Goal: Communication & Community: Answer question/provide support

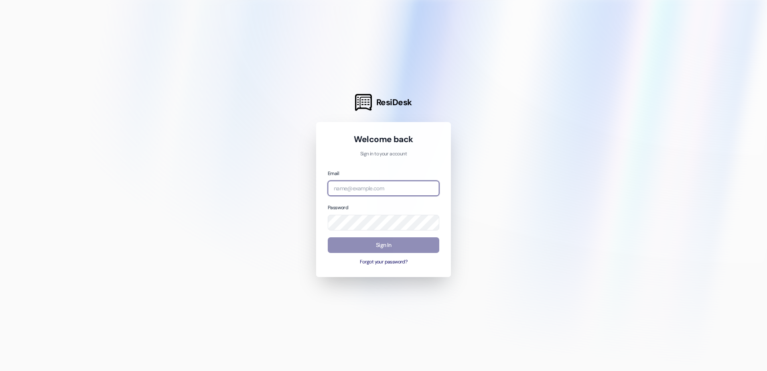
type input "[EMAIL_ADDRESS][DOMAIN_NAME]"
click at [372, 241] on button "Sign In" at bounding box center [383, 245] width 111 height 16
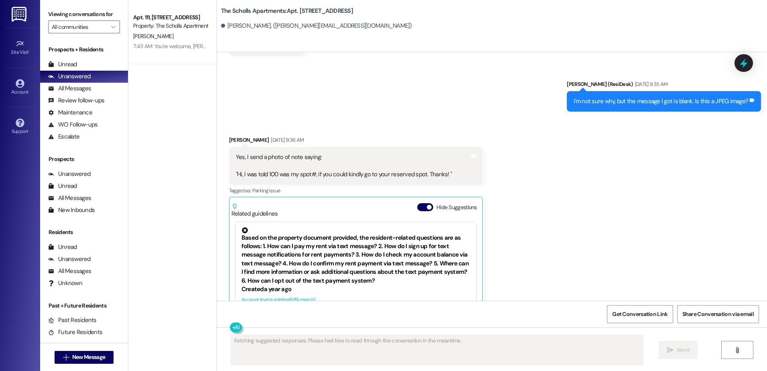
scroll to position [2902, 0]
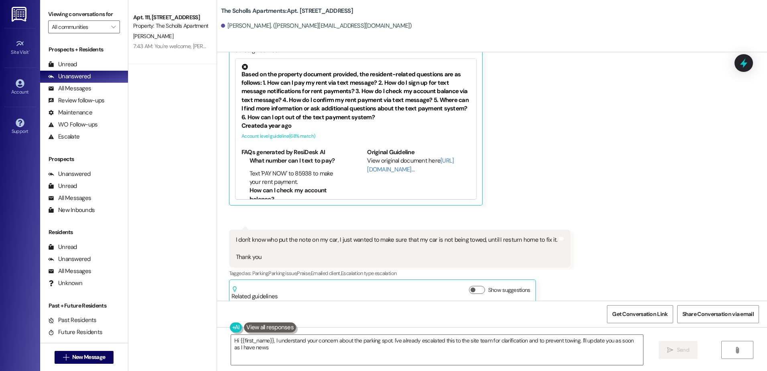
type textarea "Hi {{first_name}}, I understand your concern about the parking spot. I've alrea…"
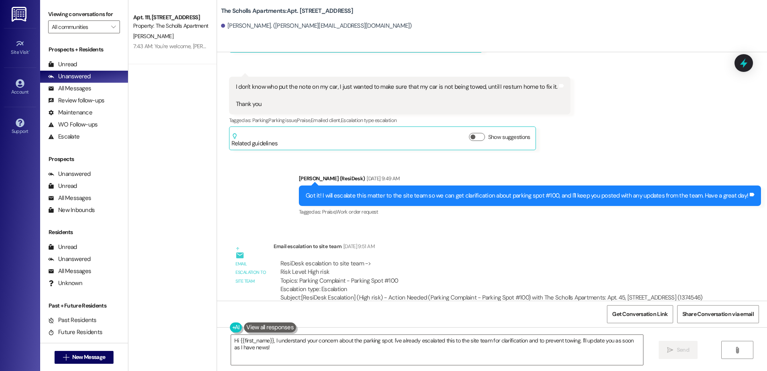
scroll to position [3197, 0]
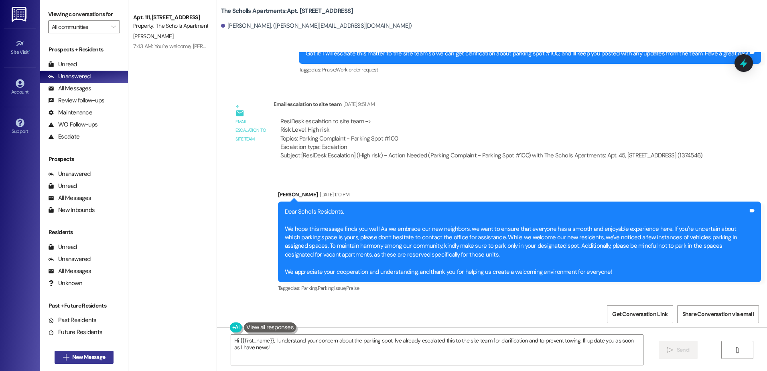
click at [90, 354] on span "New Message" at bounding box center [88, 356] width 33 height 8
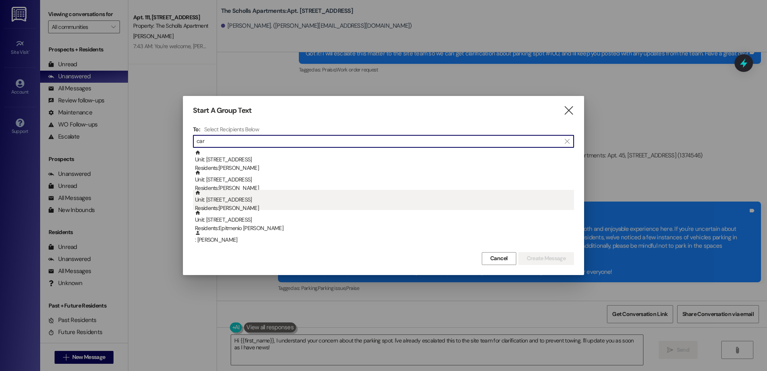
type input "car"
click at [217, 202] on div "Unit: 85 - 5125 SW Scholls Ferry Rd Residents: Carl Click" at bounding box center [384, 201] width 379 height 23
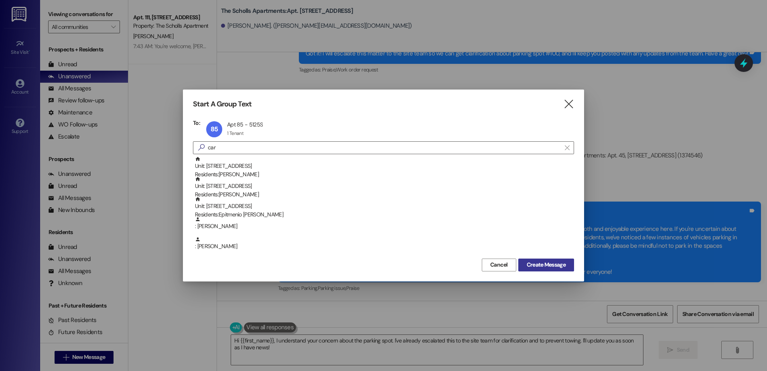
click at [540, 265] on span "Create Message" at bounding box center [545, 264] width 39 height 8
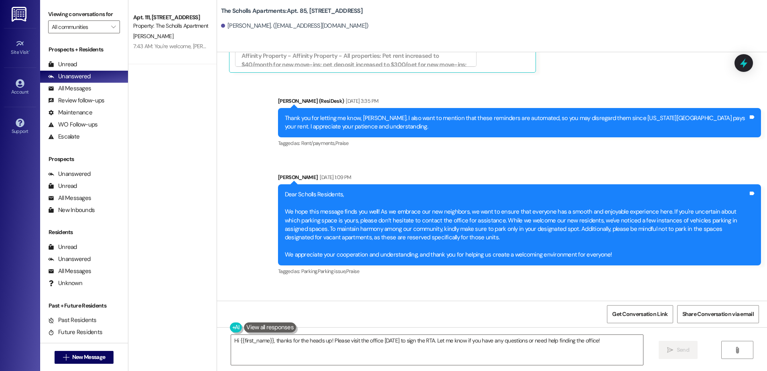
scroll to position [2121, 0]
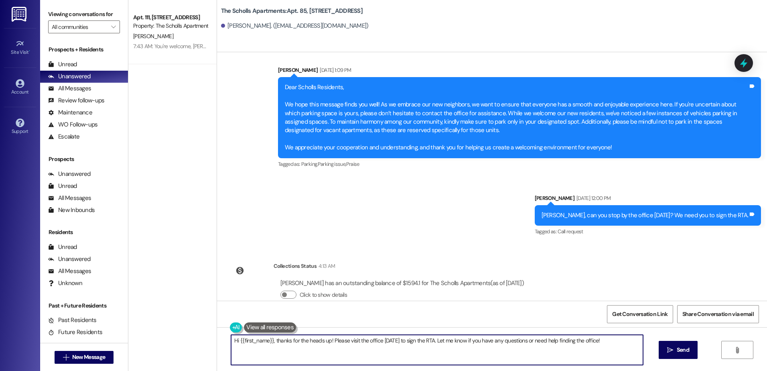
drag, startPoint x: 594, startPoint y: 340, endPoint x: 227, endPoint y: 346, distance: 367.3
click at [231, 346] on textarea "Hi {{first_name}}, thanks for the heads up! Please visit the office today to si…" at bounding box center [436, 349] width 411 height 30
type textarea "H"
type textarea "Carl, you still need to sign your lease, you did not sign it. Can you come to t…"
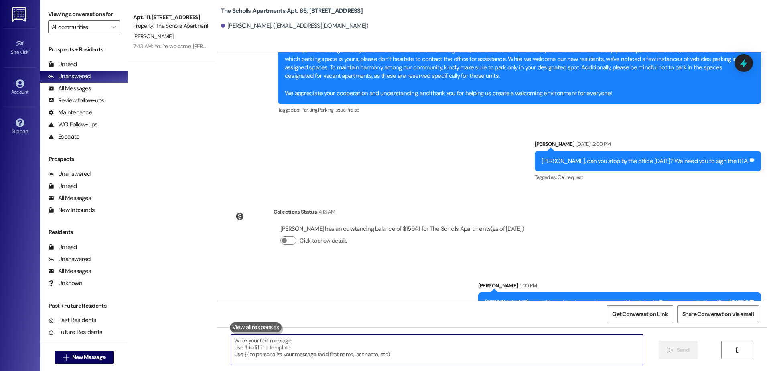
scroll to position [2177, 0]
